Goal: Task Accomplishment & Management: Manage account settings

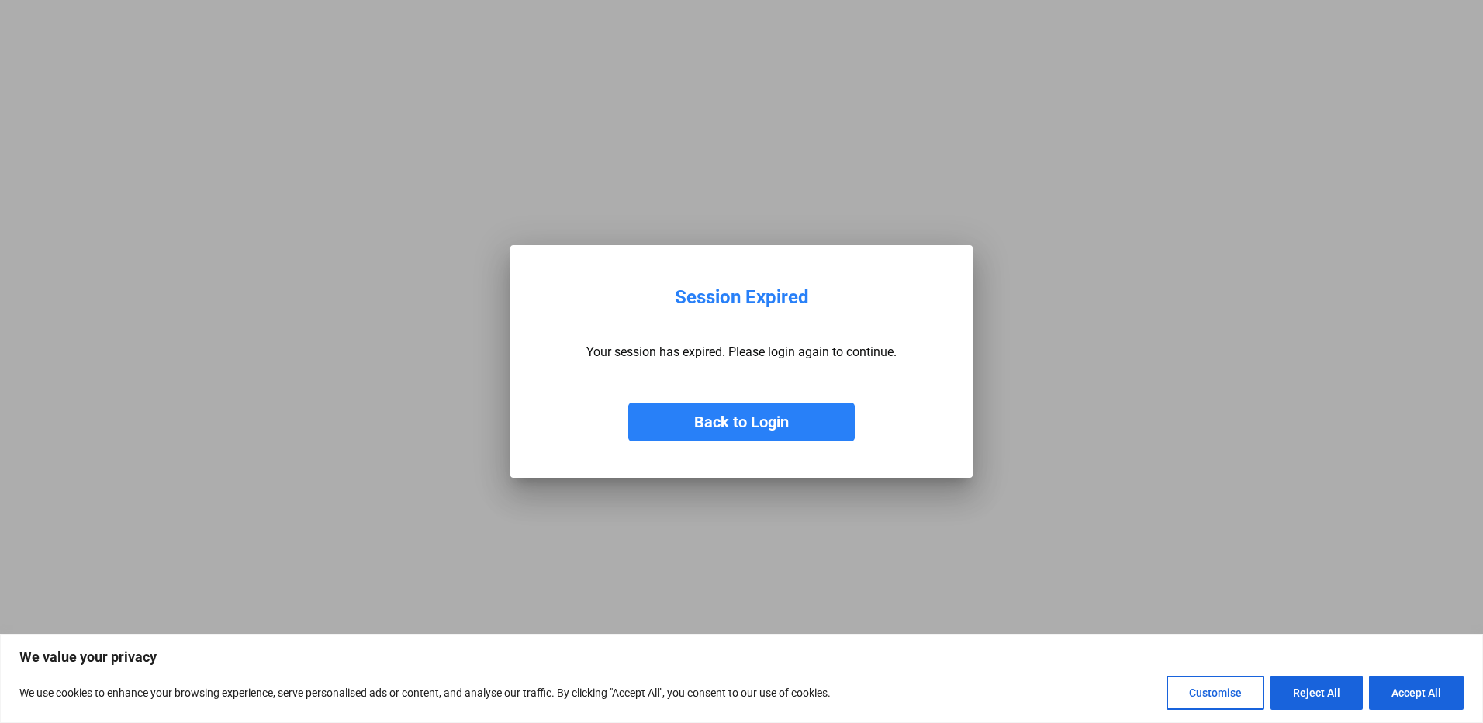
click at [732, 429] on button "Back to Login" at bounding box center [741, 422] width 226 height 39
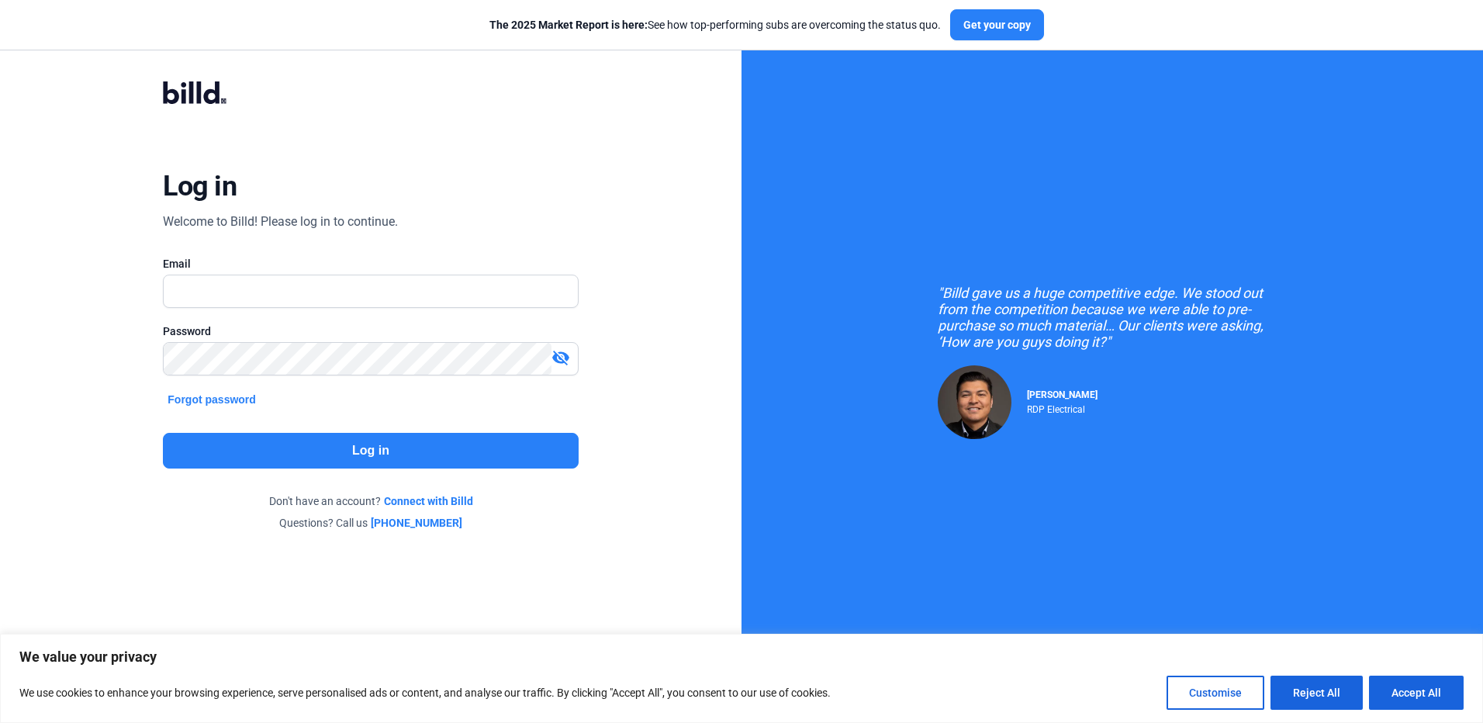
drag, startPoint x: 472, startPoint y: 258, endPoint x: 473, endPoint y: 271, distance: 13.3
click at [472, 261] on div "Email" at bounding box center [370, 264] width 415 height 16
click at [478, 289] on input "text" at bounding box center [370, 291] width 413 height 32
type input "[EMAIL_ADDRESS][DOMAIN_NAME]"
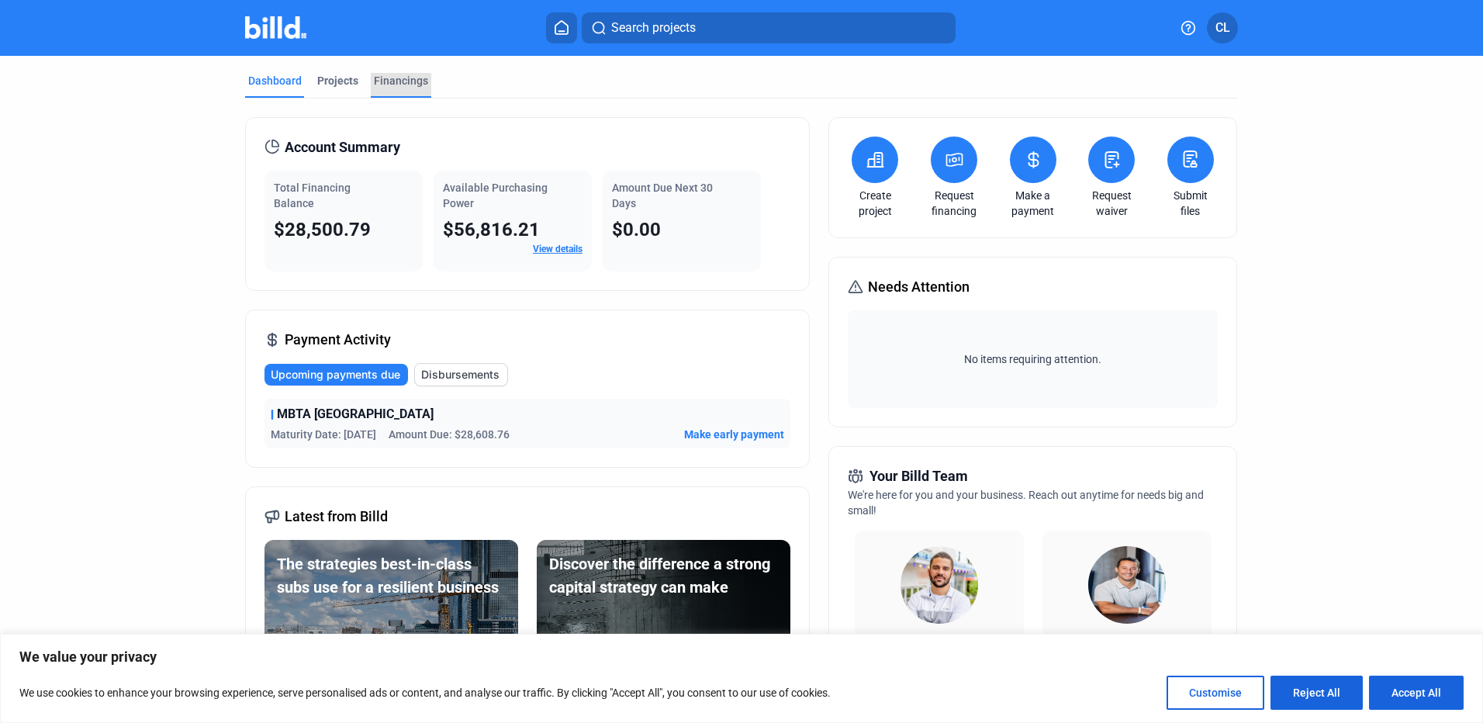
click at [417, 77] on div "Financings" at bounding box center [401, 81] width 54 height 16
